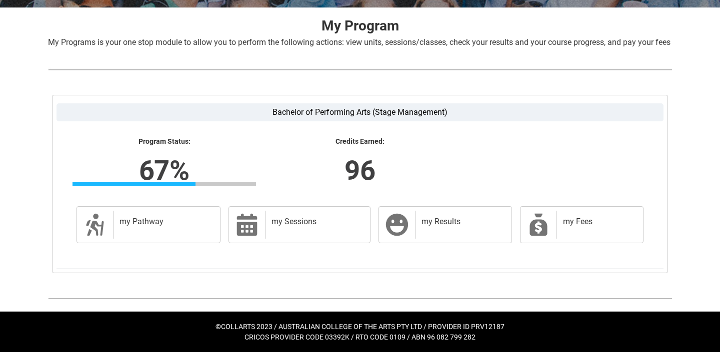
scroll to position [204, 0]
click at [153, 230] on div "my Pathway" at bounding box center [164, 225] width 103 height 28
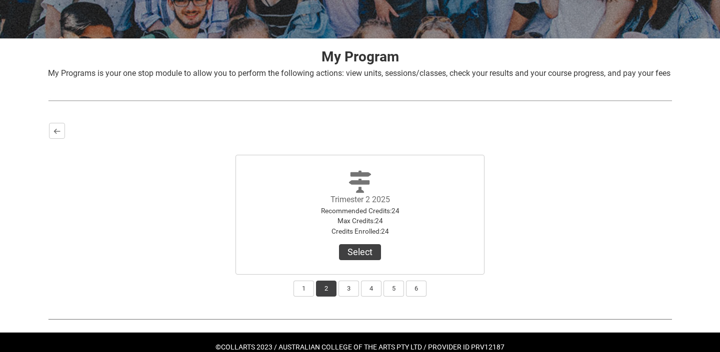
scroll to position [162, 0]
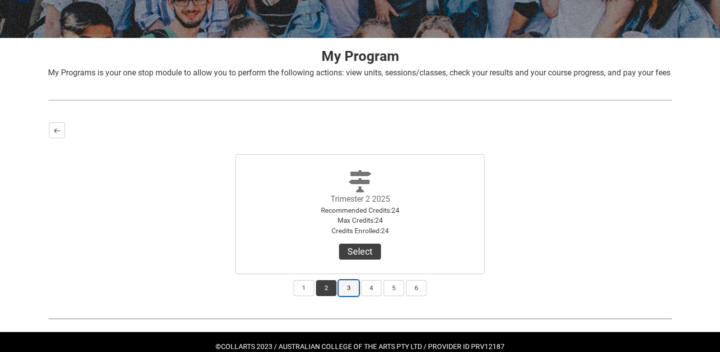
click at [352, 296] on button "3" at bounding box center [348, 288] width 20 height 16
click at [414, 296] on button "6" at bounding box center [416, 288] width 20 height 16
click at [379, 296] on button "4" at bounding box center [371, 288] width 20 height 16
click at [396, 296] on button "5" at bounding box center [393, 288] width 20 height 16
click at [351, 296] on button "3" at bounding box center [348, 288] width 20 height 16
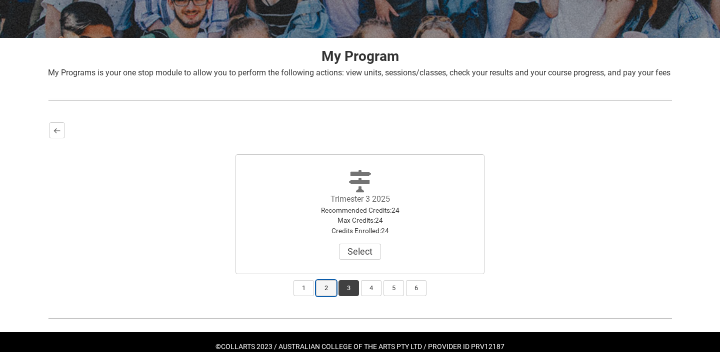
click at [326, 296] on button "2" at bounding box center [326, 288] width 20 height 16
click at [308, 296] on button "1" at bounding box center [303, 288] width 20 height 16
click at [345, 296] on button "3" at bounding box center [348, 288] width 20 height 16
click at [354, 260] on button "Select" at bounding box center [360, 252] width 42 height 16
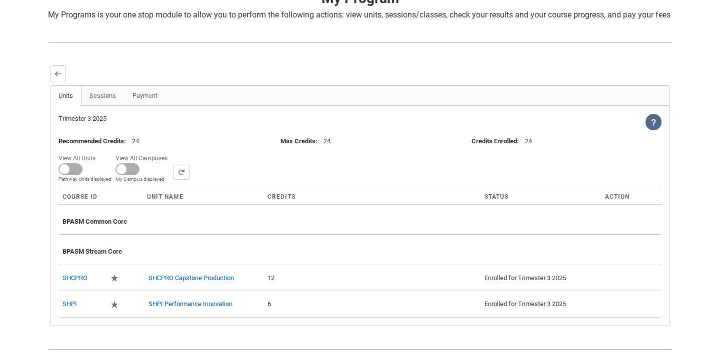
scroll to position [283, 0]
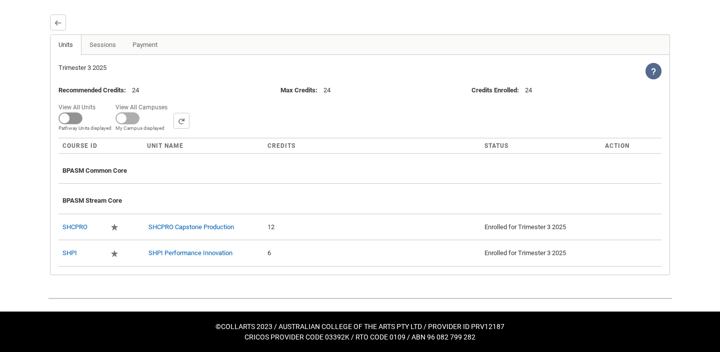
click at [70, 117] on span at bounding box center [70, 118] width 24 height 12
click at [99, 101] on input "View All Units All Units displayed Pathway Units displayed" at bounding box center [99, 100] width 0 height 0
checkbox input "true"
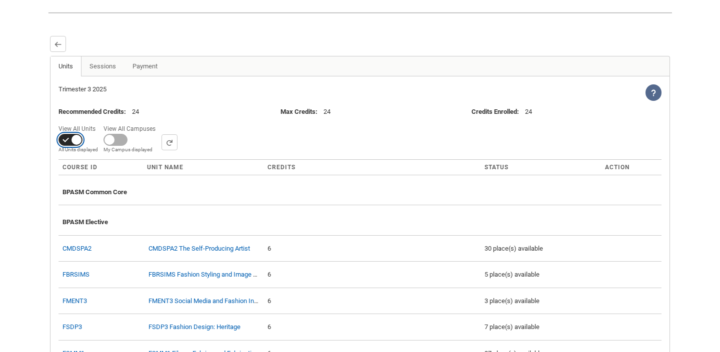
scroll to position [249, 0]
